Goal: Information Seeking & Learning: Learn about a topic

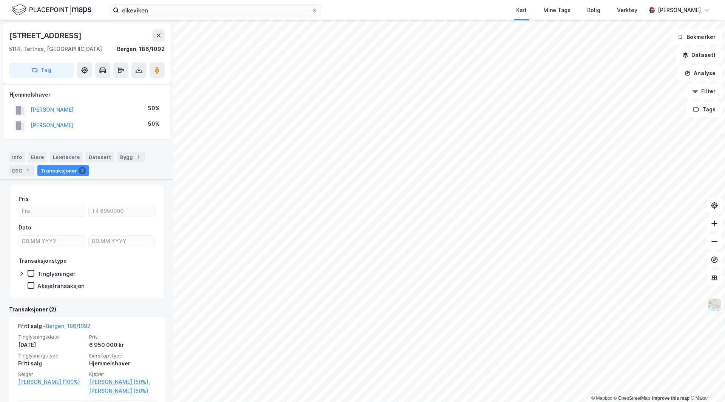
scroll to position [91, 0]
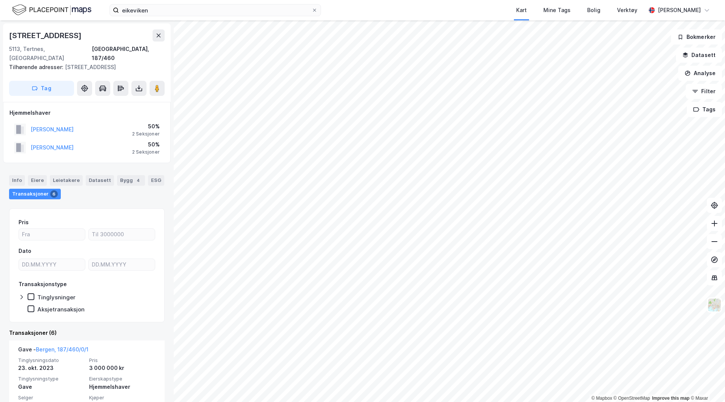
click at [89, 345] on div "© Mapbox © OpenStreetMap Improve this map © Maxar [STREET_ADDRESS], [GEOGRAPHIC…" at bounding box center [362, 211] width 725 height 382
click at [192, 402] on html "eikeviken Kart Mine Tags Bolig Verktøy [PERSON_NAME] © Mapbox © OpenStreetMap I…" at bounding box center [362, 201] width 725 height 402
click at [269, 402] on html "eikeviken Kart Mine Tags Bolig Verktøy [PERSON_NAME] © Mapbox © OpenStreetMap I…" at bounding box center [362, 201] width 725 height 402
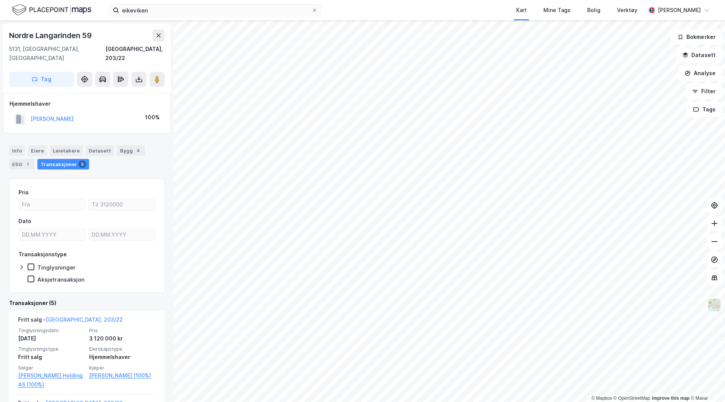
click at [411, 0] on html "eikeviken Kart Mine Tags Bolig Verktøy [PERSON_NAME] © Mapbox © OpenStreetMap I…" at bounding box center [362, 201] width 725 height 402
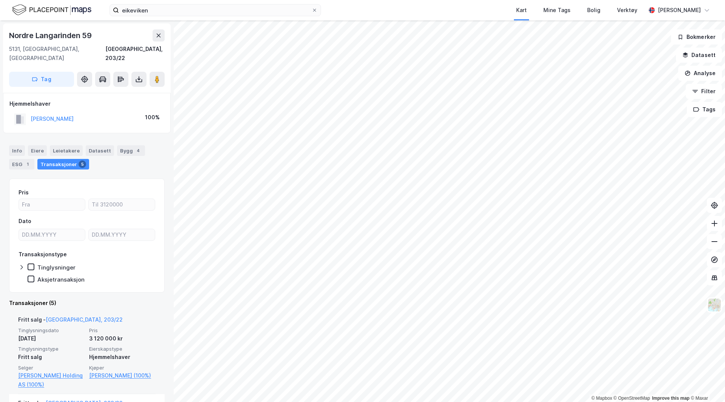
click at [142, 364] on div "© Mapbox © OpenStreetMap Improve this map © [PERSON_NAME] [STREET_ADDRESS], [GE…" at bounding box center [362, 211] width 725 height 382
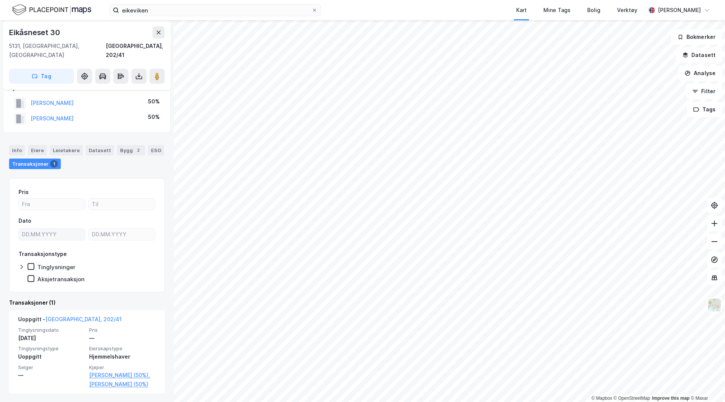
scroll to position [16, 0]
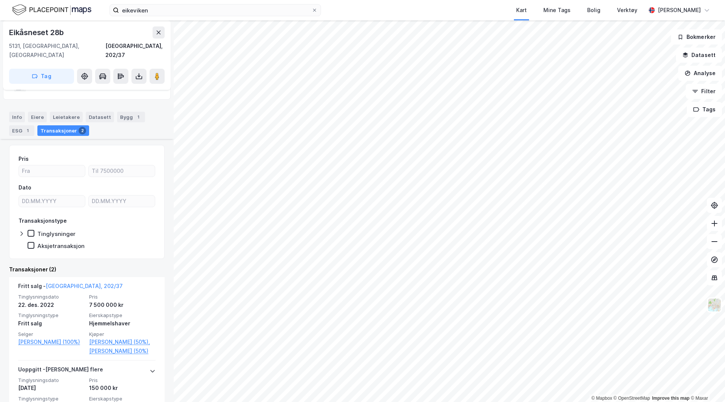
scroll to position [91, 0]
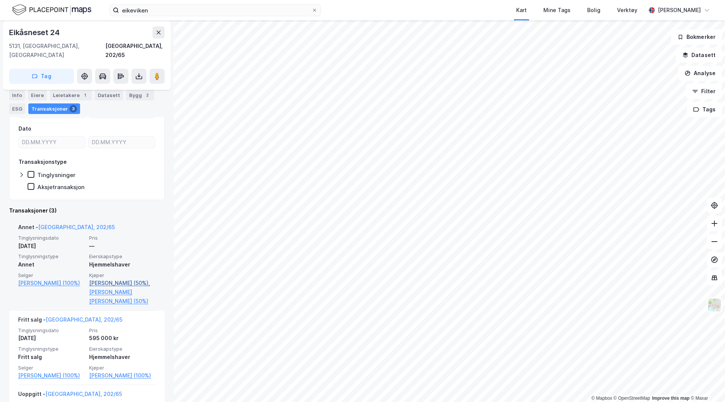
scroll to position [38, 0]
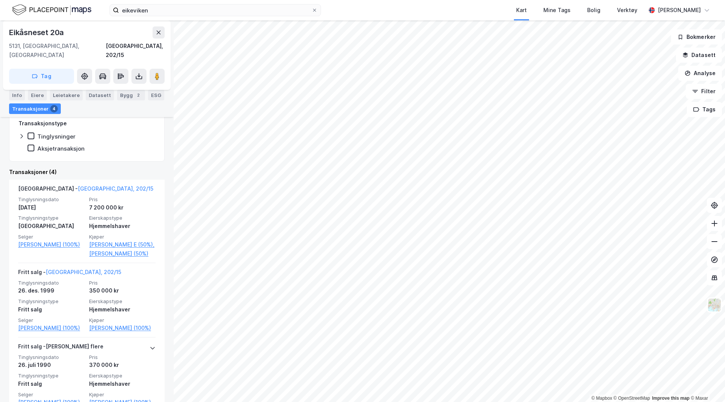
scroll to position [151, 0]
